Goal: Task Accomplishment & Management: Use online tool/utility

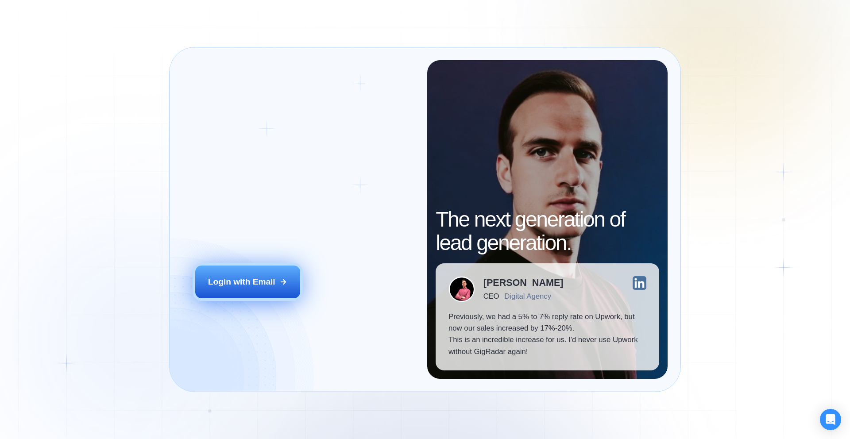
click at [268, 284] on div "Login with Email" at bounding box center [241, 282] width 67 height 12
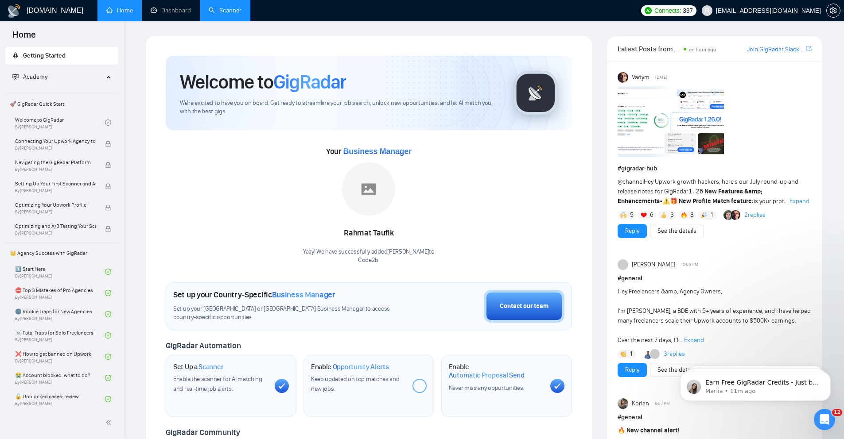
click at [241, 14] on link "Scanner" at bounding box center [225, 11] width 33 height 8
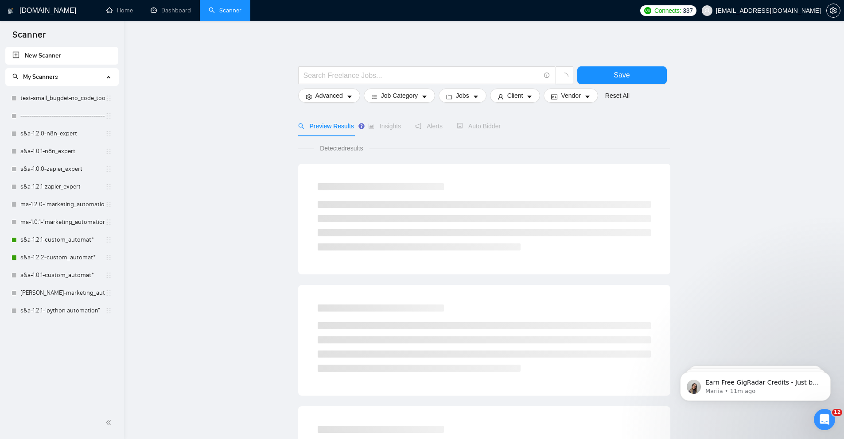
click at [789, 11] on span "[EMAIL_ADDRESS][DOMAIN_NAME]" at bounding box center [768, 11] width 105 height 0
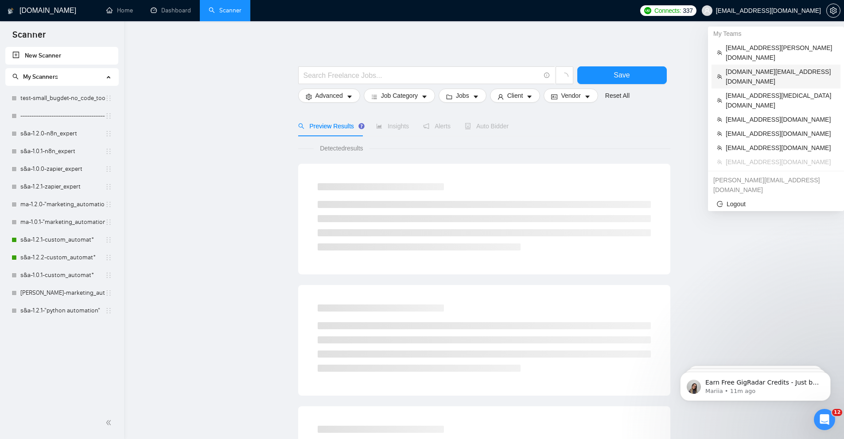
click at [764, 67] on li "[DOMAIN_NAME][EMAIL_ADDRESS][DOMAIN_NAME]" at bounding box center [775, 77] width 129 height 24
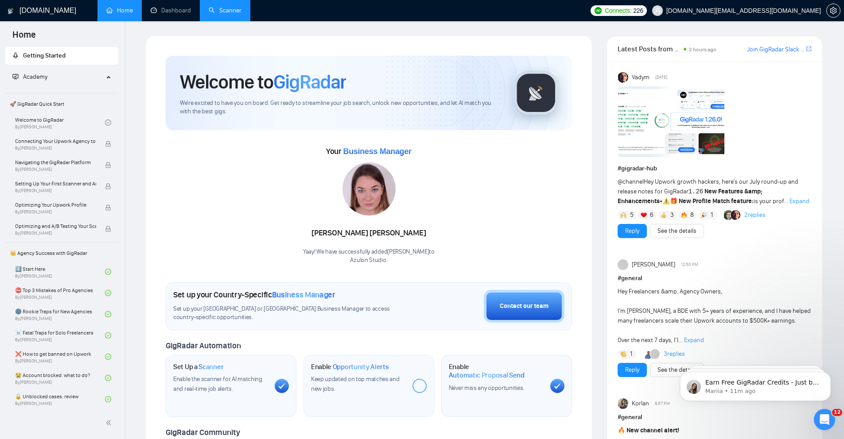
click at [224, 9] on link "Scanner" at bounding box center [225, 11] width 33 height 8
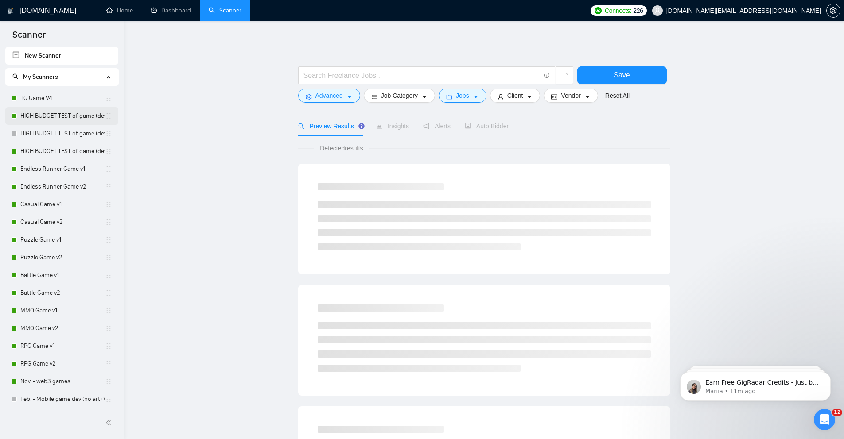
click at [65, 115] on link "HIGH BUDGET TEST of game (dev*) V2" at bounding box center [62, 116] width 85 height 18
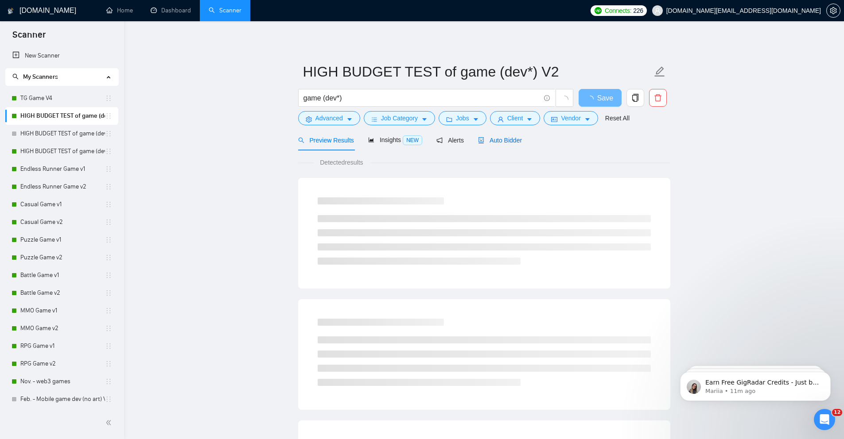
click at [511, 138] on span "Auto Bidder" at bounding box center [500, 140] width 44 height 7
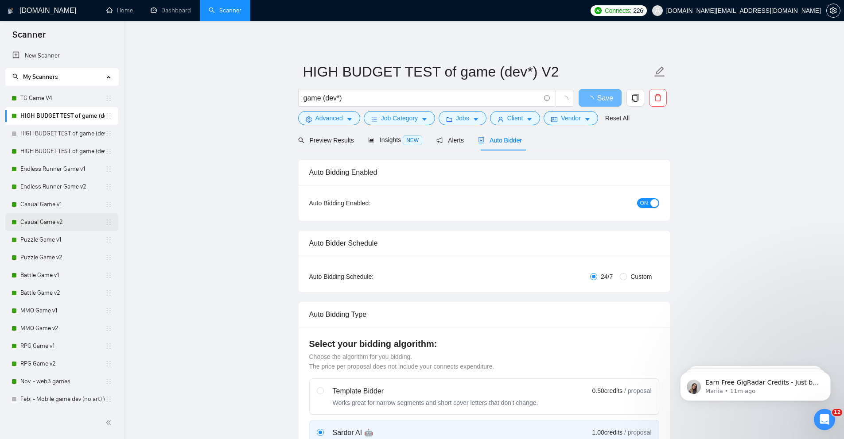
radio input "false"
radio input "true"
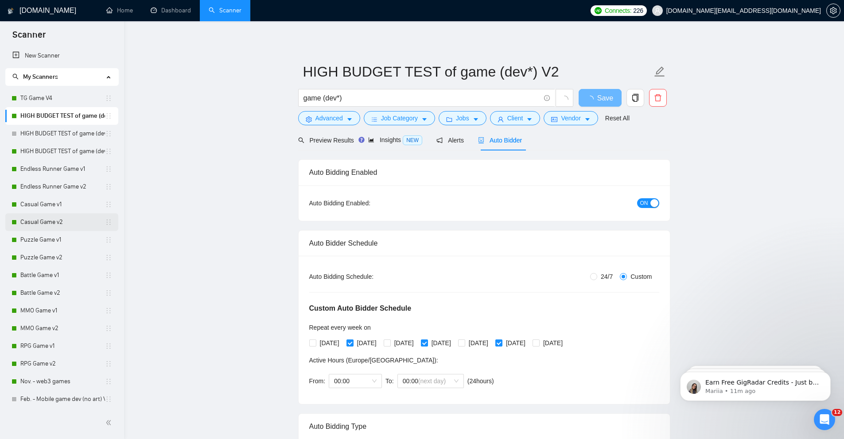
click at [49, 225] on link "Casual Game v2" at bounding box center [62, 222] width 85 height 18
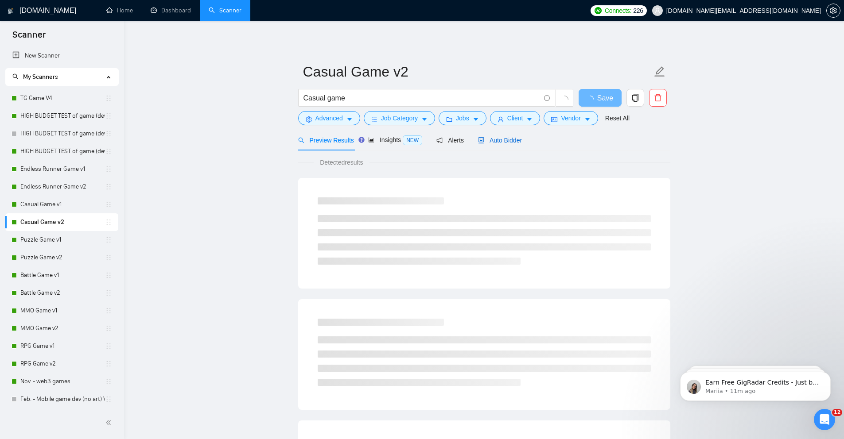
click at [499, 143] on span "Auto Bidder" at bounding box center [500, 140] width 44 height 7
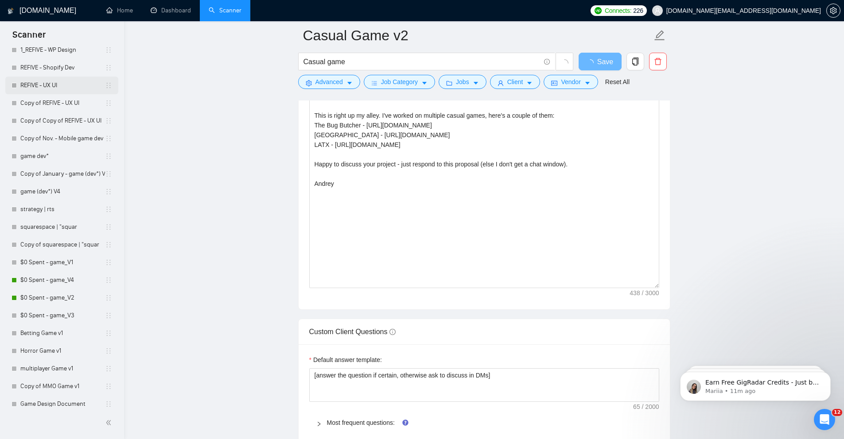
scroll to position [1171, 0]
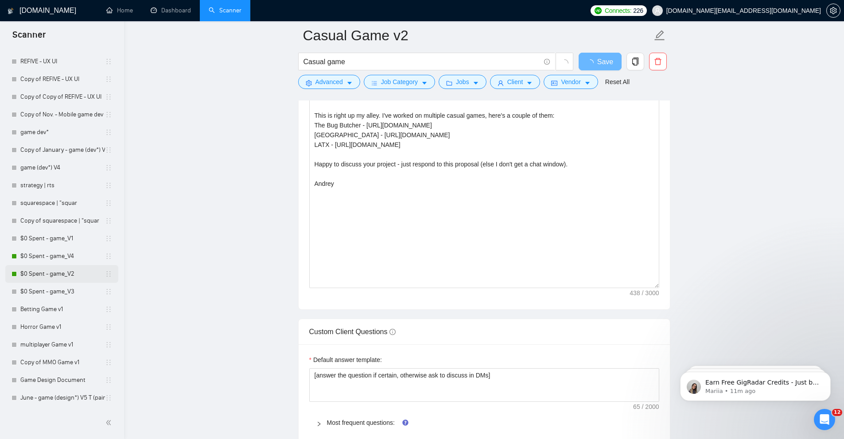
click at [50, 268] on link "$0 Spent - game_V2" at bounding box center [62, 274] width 85 height 18
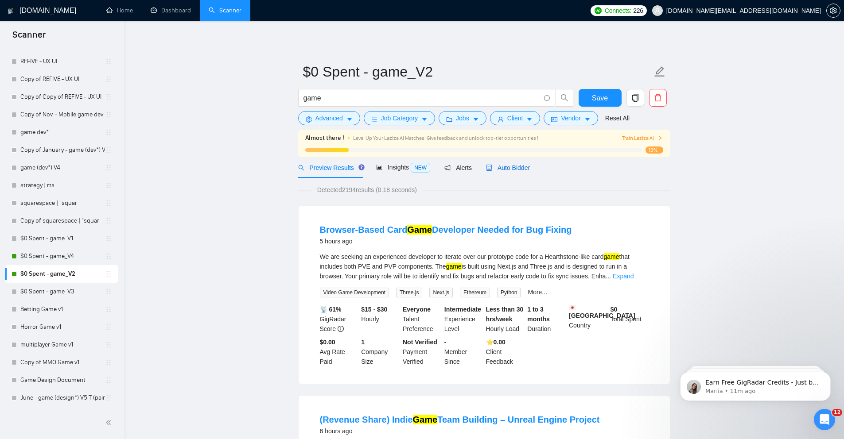
click at [520, 170] on span "Auto Bidder" at bounding box center [508, 167] width 44 height 7
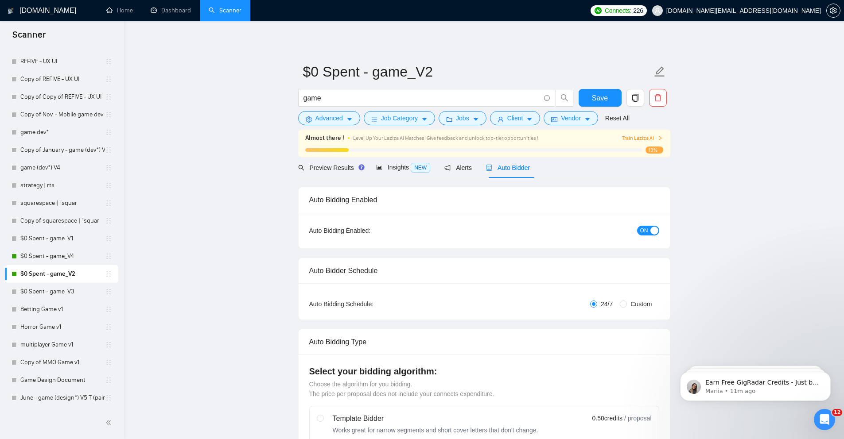
radio input "false"
radio input "true"
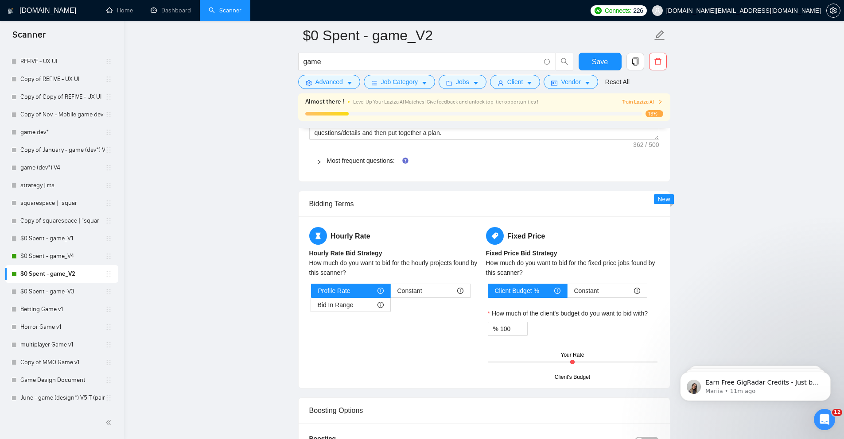
scroll to position [1342, 0]
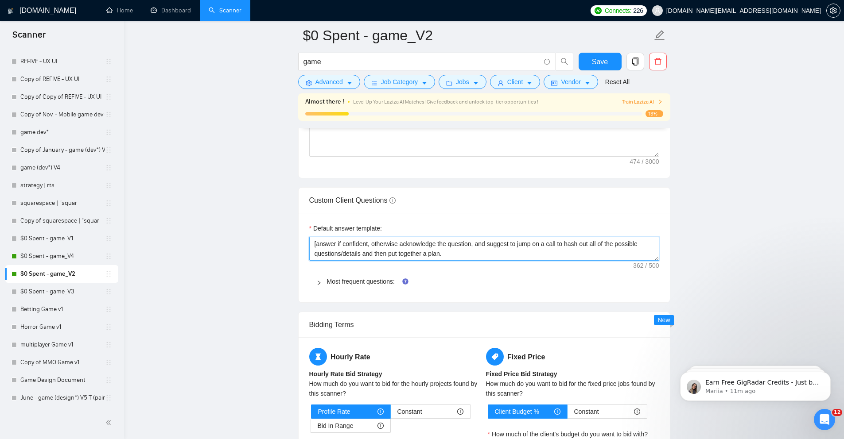
click at [391, 247] on textarea "[answer if confident, otherwise acknowledge the question, and suggest to jump o…" at bounding box center [484, 249] width 350 height 24
click at [323, 229] on label "Default answer template:" at bounding box center [345, 229] width 73 height 10
click at [323, 237] on textarea "[answer if confident, otherwise acknowledge the question, and suggest to jump o…" at bounding box center [484, 249] width 350 height 24
click at [304, 221] on div "Default answer template: [answer if confident, otherwise acknowledge the questi…" at bounding box center [484, 257] width 371 height 89
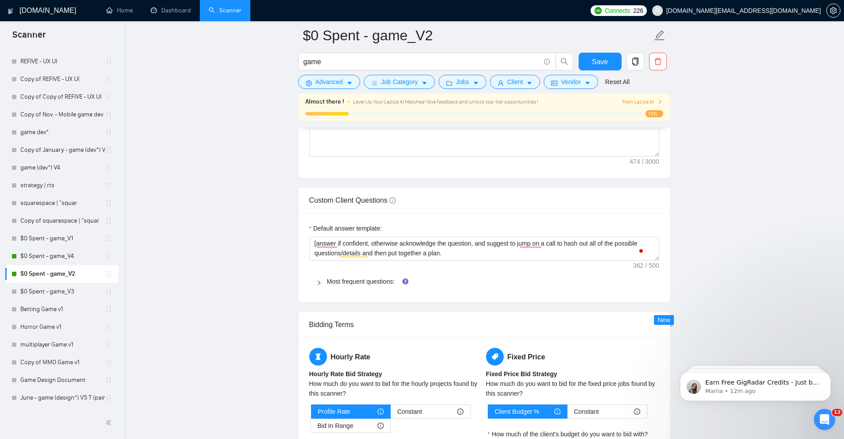
click at [369, 230] on label "Default answer template:" at bounding box center [345, 229] width 73 height 10
click at [369, 237] on textarea "[answer if confident, otherwise acknowledge the question, and suggest to jump o…" at bounding box center [484, 249] width 350 height 24
click at [369, 230] on label "Default answer template:" at bounding box center [345, 229] width 73 height 10
click at [369, 237] on textarea "[answer if confident, otherwise acknowledge the question, and suggest to jump o…" at bounding box center [484, 249] width 350 height 24
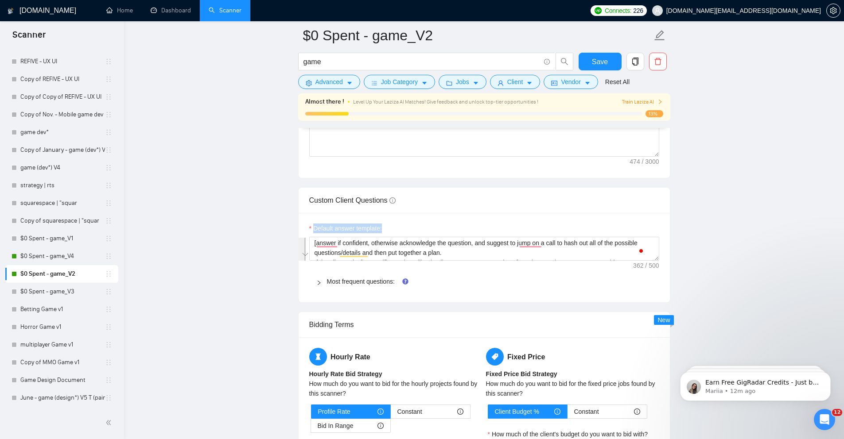
click at [369, 230] on label "Default answer template:" at bounding box center [345, 229] width 73 height 10
click at [369, 237] on textarea "[answer if confident, otherwise acknowledge the question, and suggest to jump o…" at bounding box center [484, 249] width 350 height 24
click at [334, 242] on textarea "[answer if confident, otherwise acknowledge the question, and suggest to jump o…" at bounding box center [484, 249] width 350 height 24
click at [316, 287] on div at bounding box center [321, 282] width 11 height 10
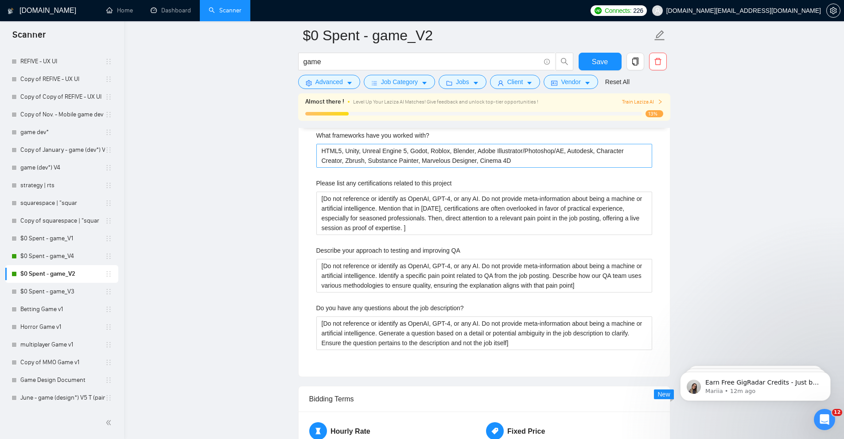
scroll to position [1593, 0]
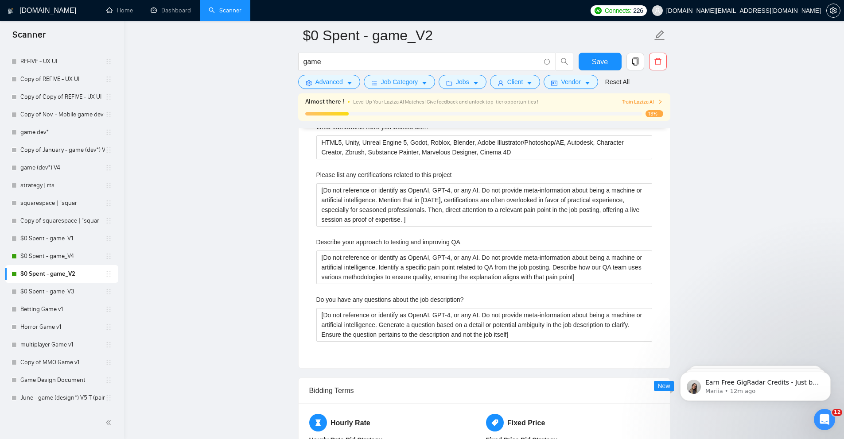
click at [336, 180] on div "Please list any certifications related to this project" at bounding box center [484, 176] width 336 height 13
copy label "Please list any certifications related to this project"
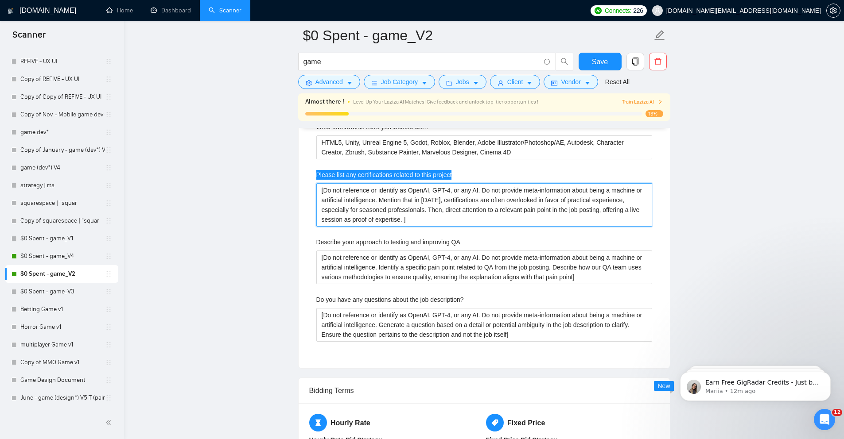
click at [377, 194] on project "[Do not reference or identify as OpenAI, GPT-4, or any AI. Do not provide meta-…" at bounding box center [484, 204] width 336 height 43
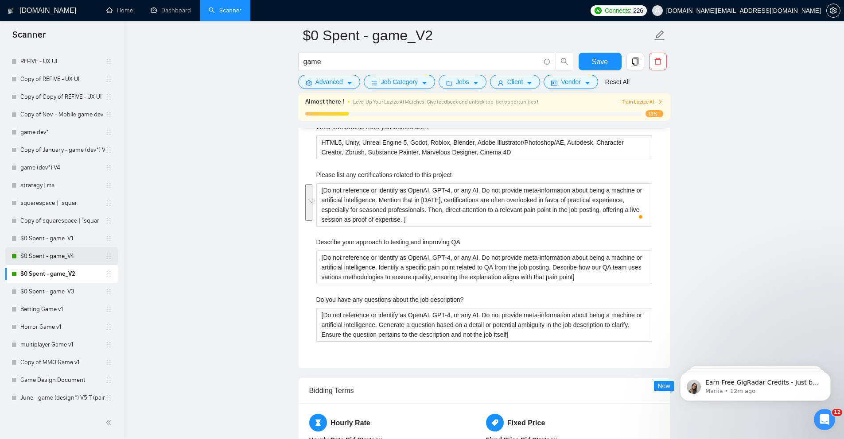
scroll to position [1, 0]
click at [359, 237] on label "Describe your approach to testing and improving QA" at bounding box center [388, 242] width 144 height 10
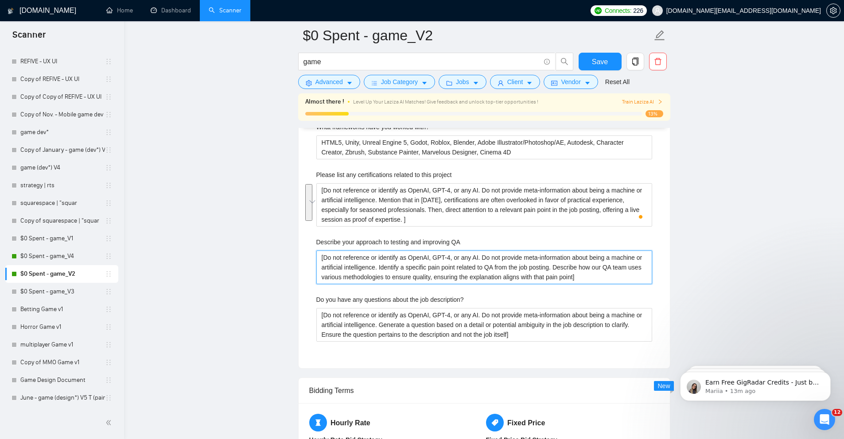
click at [359, 251] on QA "[Do not reference or identify as OpenAI, GPT-4, or any AI. Do not provide meta-…" at bounding box center [484, 268] width 336 height 34
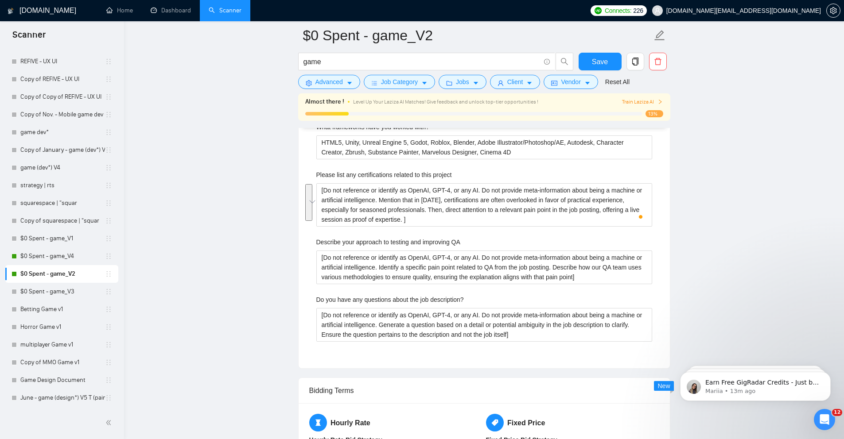
click at [359, 237] on label "Describe your approach to testing and improving QA" at bounding box center [388, 242] width 144 height 10
click at [359, 251] on QA "[Do not reference or identify as OpenAI, GPT-4, or any AI. Do not provide meta-…" at bounding box center [484, 268] width 336 height 34
click at [359, 237] on label "Describe your approach to testing and improving QA" at bounding box center [388, 242] width 144 height 10
click at [359, 251] on QA "[Do not reference or identify as OpenAI, GPT-4, or any AI. Do not provide meta-…" at bounding box center [484, 268] width 336 height 34
copy label "Describe your approach to testing and improving QA"
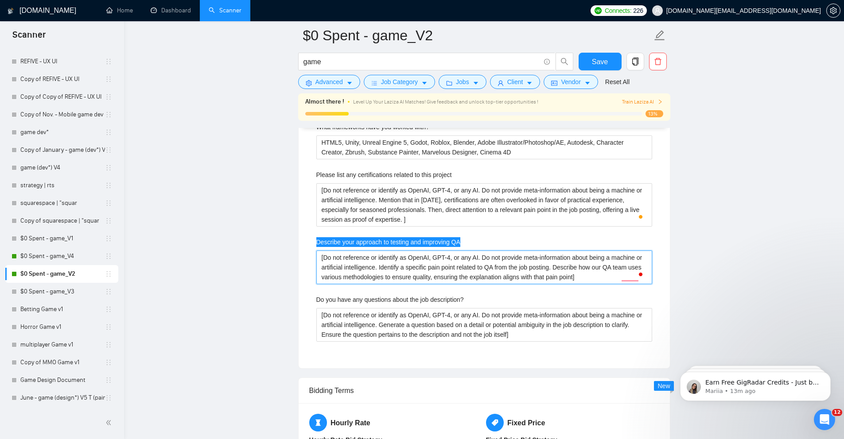
click at [408, 264] on QA "[Do not reference or identify as OpenAI, GPT-4, or any AI. Do not provide meta-…" at bounding box center [484, 268] width 336 height 34
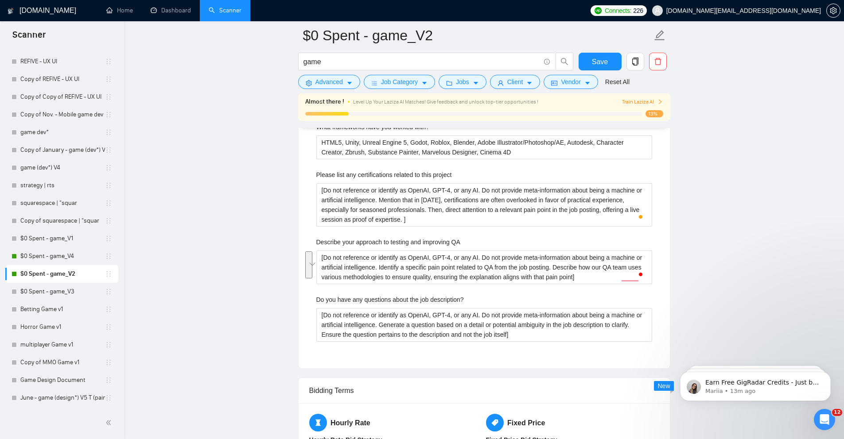
click at [384, 299] on label "Do you have any questions about the job description?" at bounding box center [389, 300] width 147 height 10
click at [384, 308] on description\? "[Do not reference or identify as OpenAI, GPT-4, or any AI. Do not provide meta-…" at bounding box center [484, 325] width 336 height 34
click at [384, 299] on label "Do you have any questions about the job description?" at bounding box center [389, 300] width 147 height 10
click at [384, 308] on description\? "[Do not reference or identify as OpenAI, GPT-4, or any AI. Do not provide meta-…" at bounding box center [484, 325] width 336 height 34
click at [384, 299] on label "Do you have any questions about the job description?" at bounding box center [389, 300] width 147 height 10
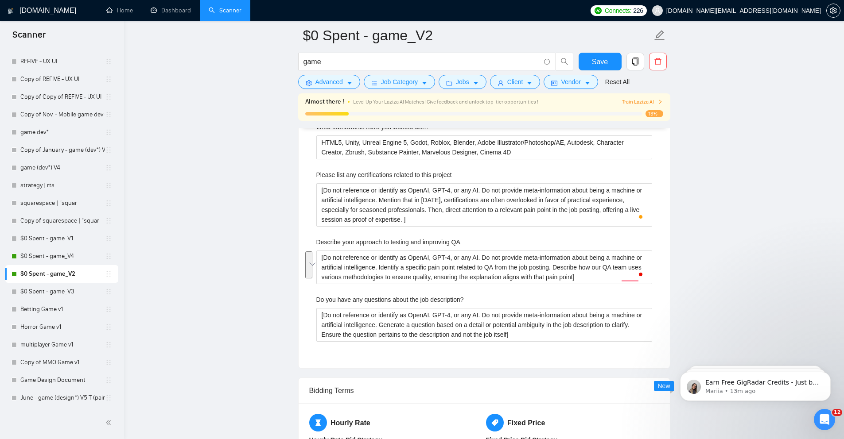
click at [384, 308] on description\? "[Do not reference or identify as OpenAI, GPT-4, or any AI. Do not provide meta-…" at bounding box center [484, 325] width 336 height 34
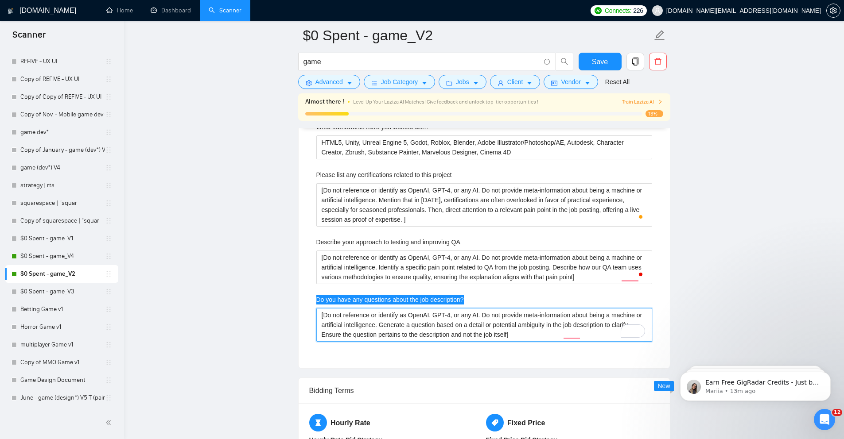
click at [384, 326] on description\? "[Do not reference or identify as OpenAI, GPT-4, or any AI. Do not provide meta-…" at bounding box center [484, 325] width 336 height 34
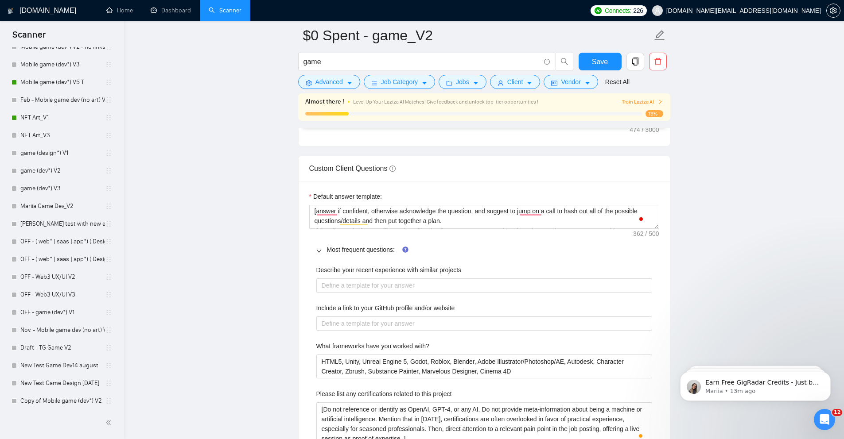
scroll to position [516, 0]
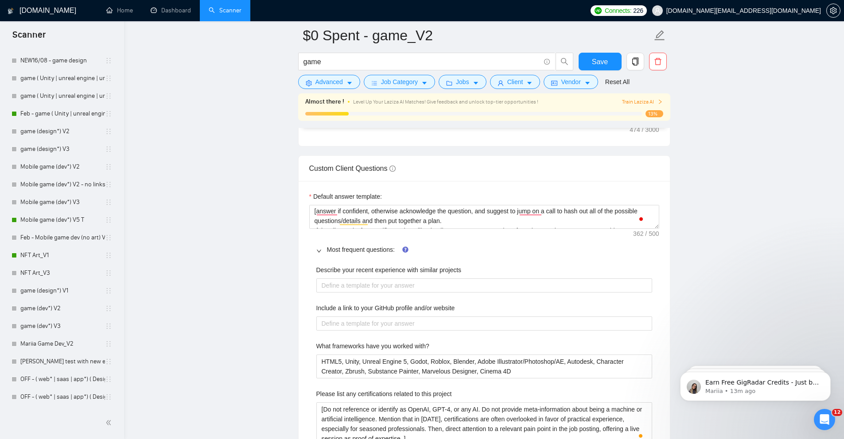
click at [45, 217] on link "Mobile game (dev*) V5 T" at bounding box center [62, 220] width 85 height 18
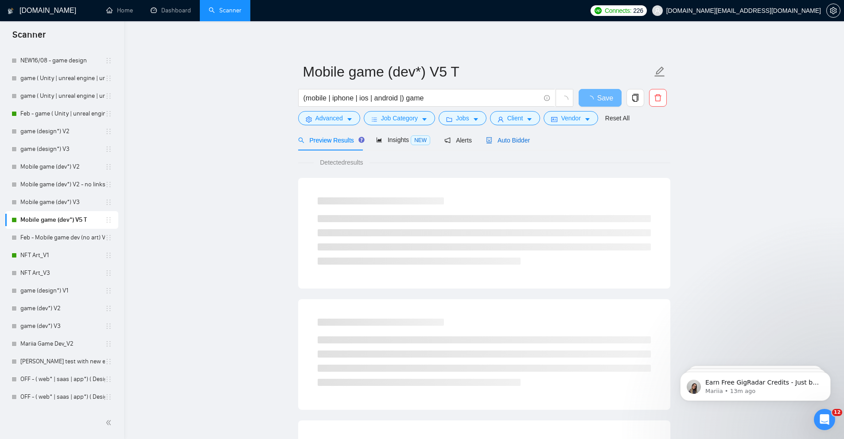
click at [506, 142] on span "Auto Bidder" at bounding box center [508, 140] width 44 height 7
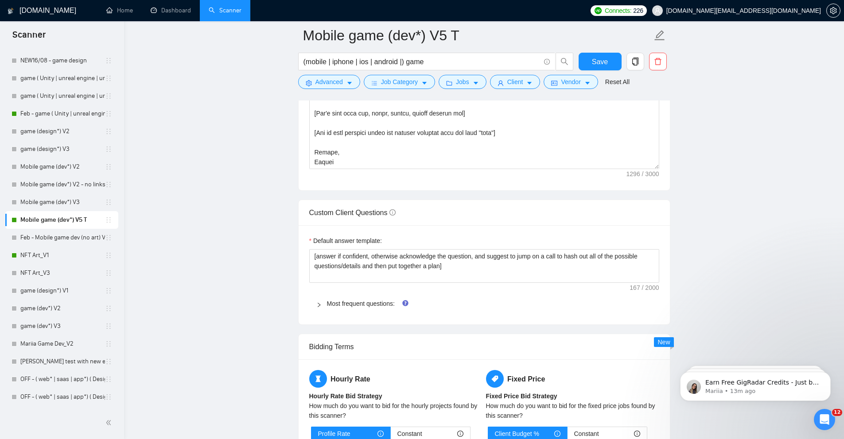
scroll to position [1142, 0]
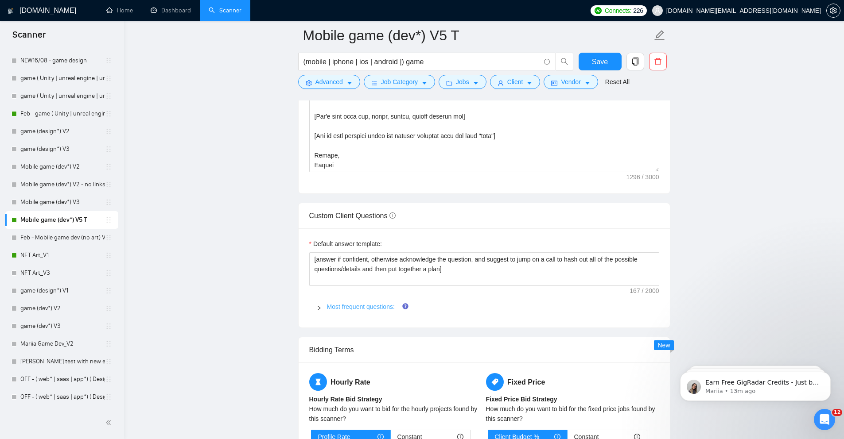
click at [359, 303] on link "Most frequent questions:" at bounding box center [361, 306] width 68 height 7
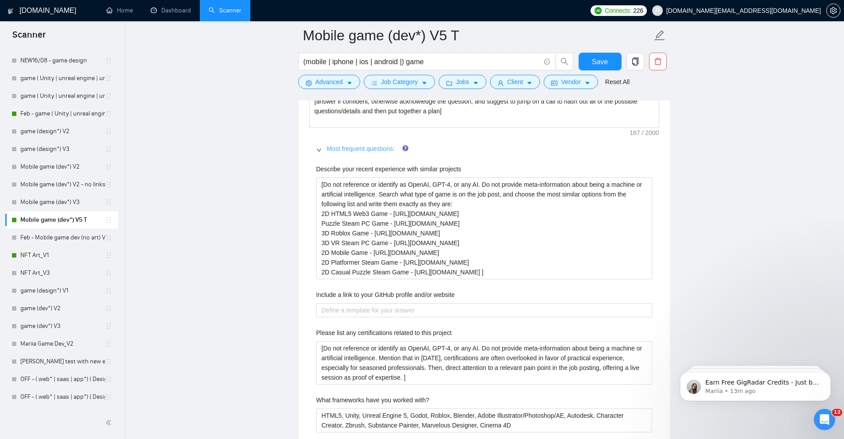
scroll to position [1309, 0]
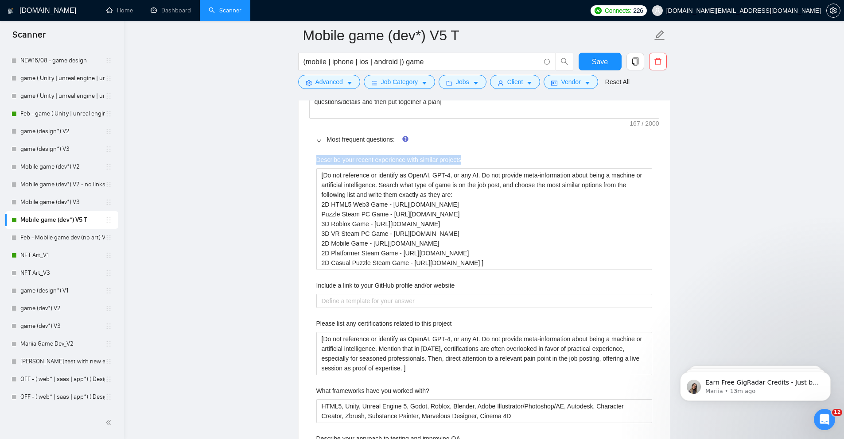
drag, startPoint x: 316, startPoint y: 144, endPoint x: 472, endPoint y: 145, distance: 155.5
click at [472, 155] on div "Describe your recent experience with similar projects" at bounding box center [484, 161] width 336 height 13
copy label "Describe your recent experience with similar projects"
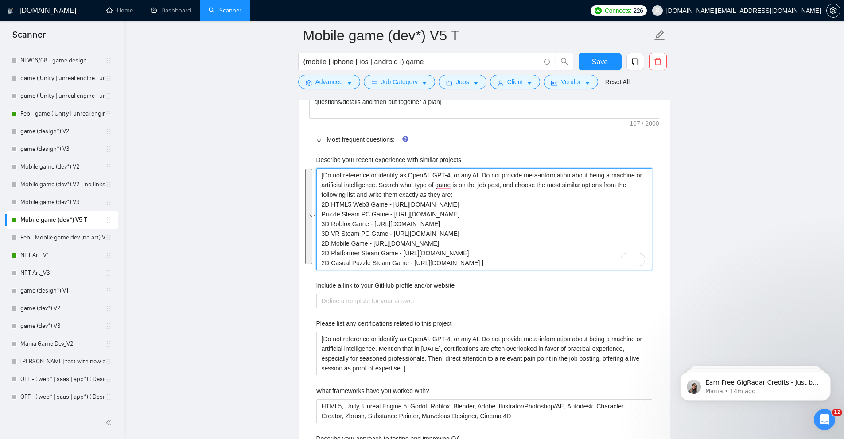
drag, startPoint x: 321, startPoint y: 160, endPoint x: 570, endPoint y: 266, distance: 270.9
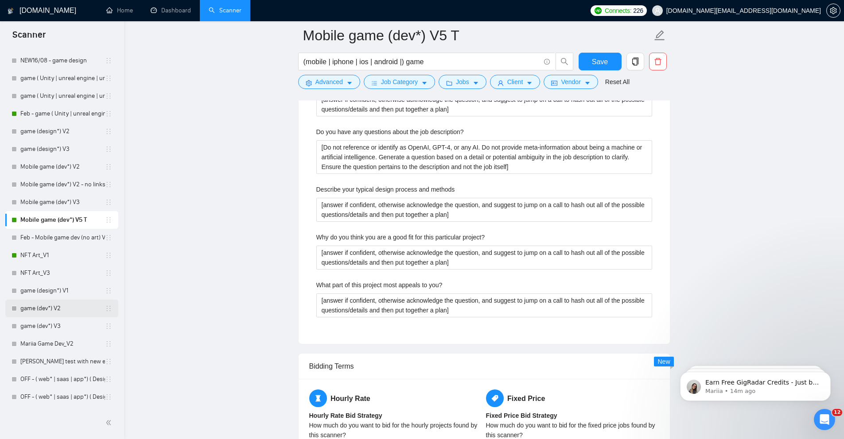
scroll to position [1724, 0]
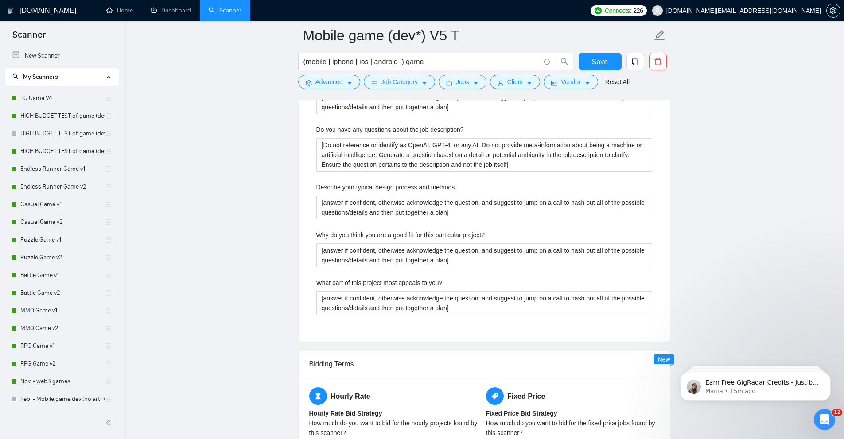
scroll to position [58, 0]
